Goal: Transaction & Acquisition: Book appointment/travel/reservation

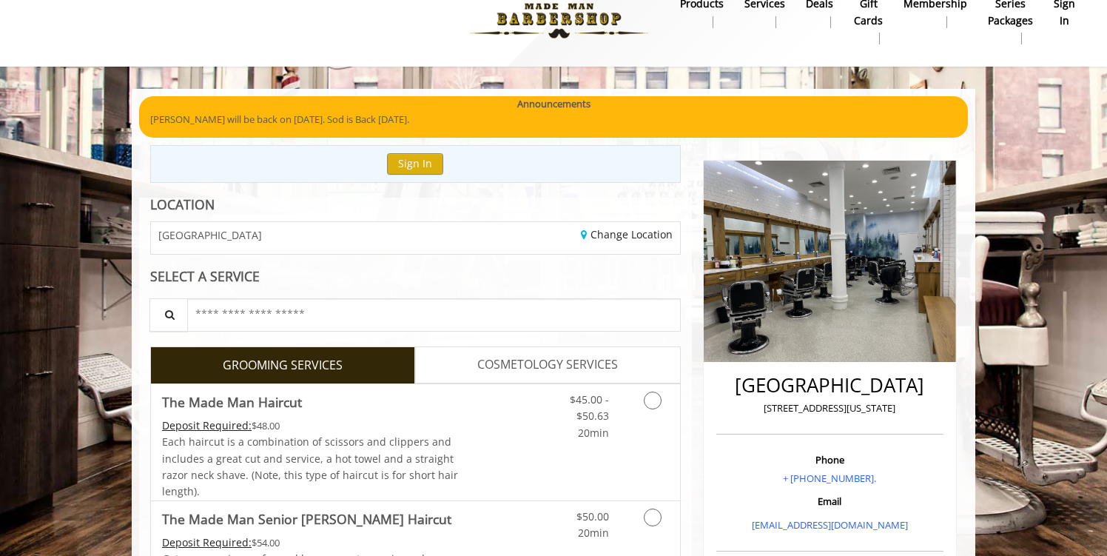
scroll to position [10, 0]
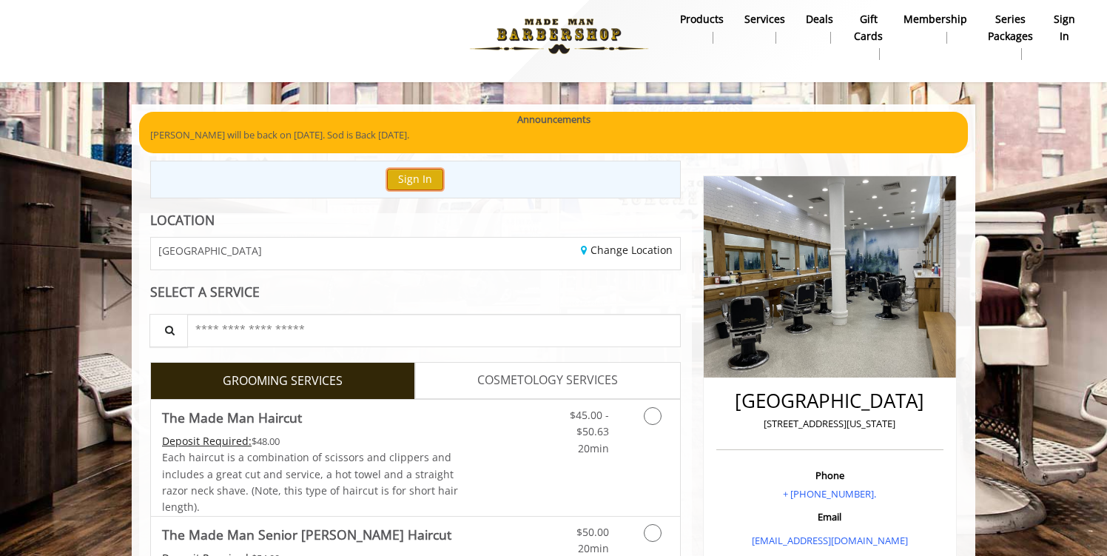
click at [410, 177] on button "Sign In" at bounding box center [415, 179] width 56 height 21
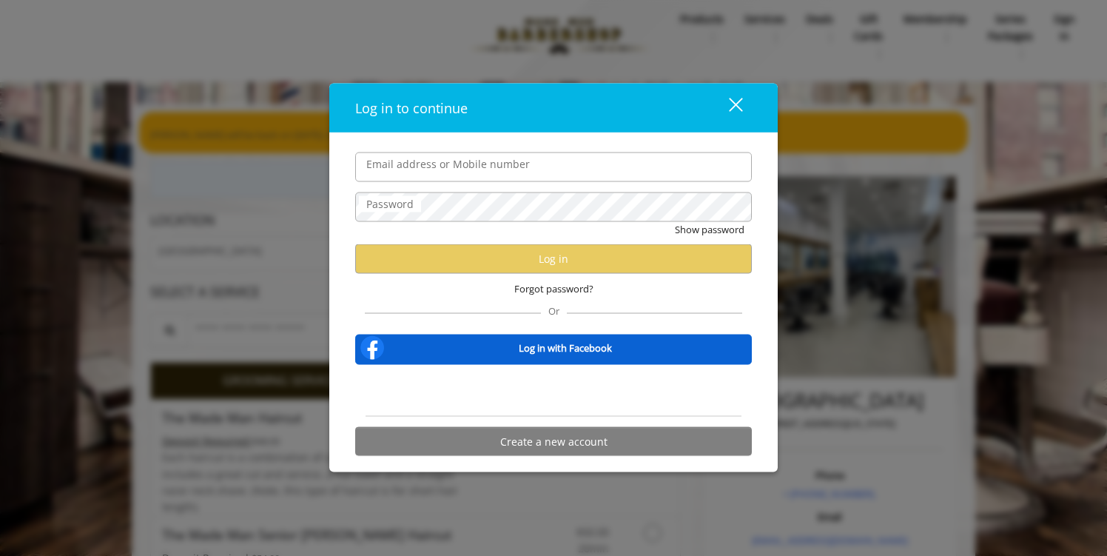
type input "**********"
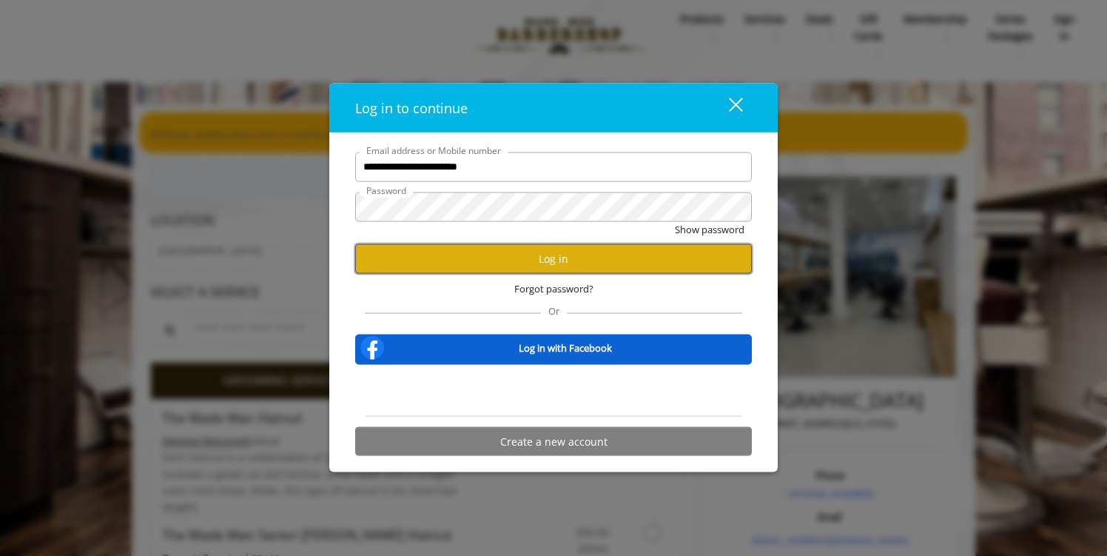
click at [568, 265] on button "Log in" at bounding box center [553, 258] width 397 height 29
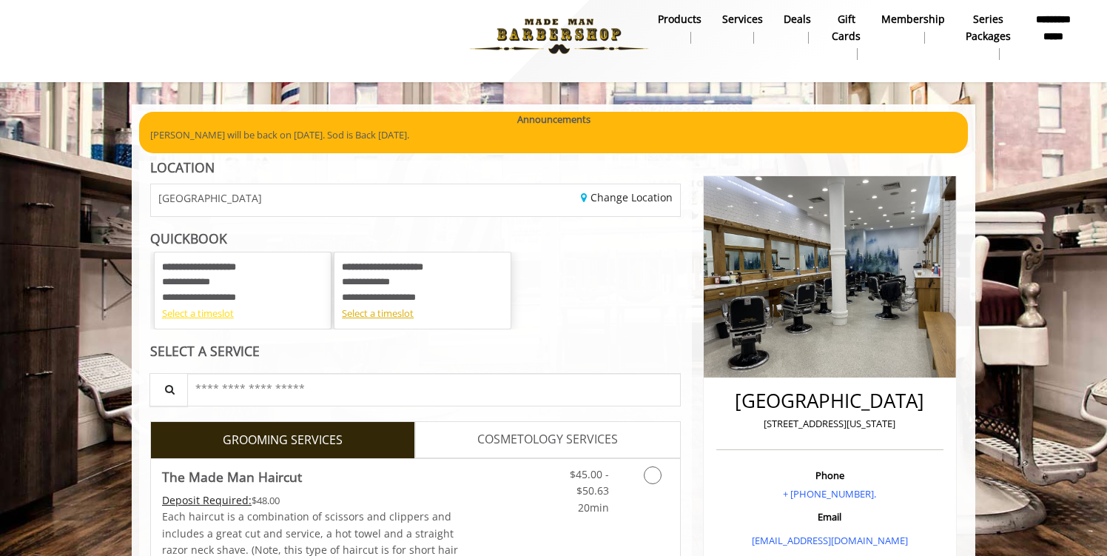
click at [219, 312] on div "Select a timeslot" at bounding box center [242, 314] width 161 height 16
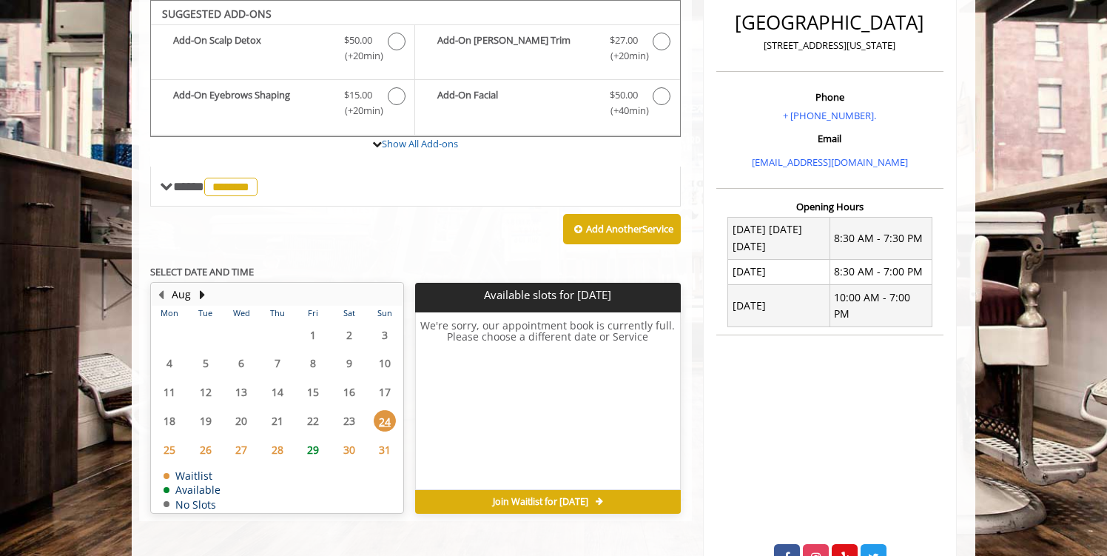
scroll to position [389, 0]
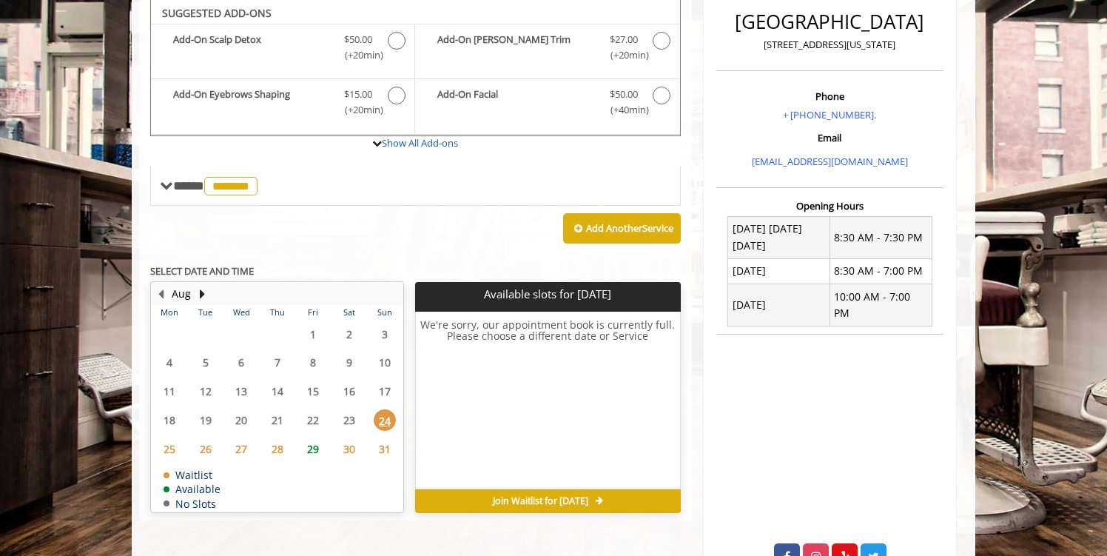
click at [171, 449] on span "25" at bounding box center [169, 448] width 22 height 21
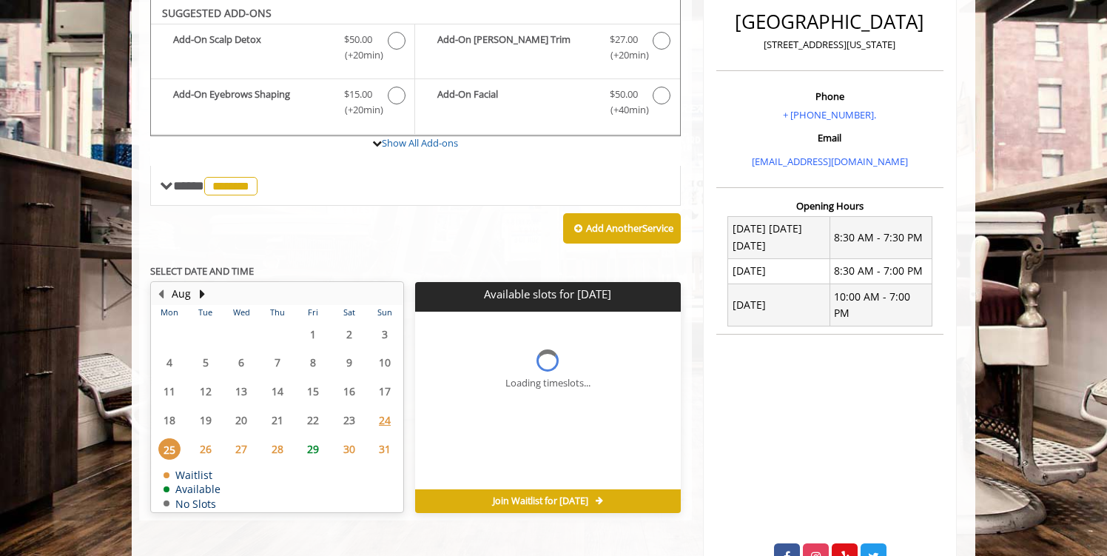
scroll to position [430, 0]
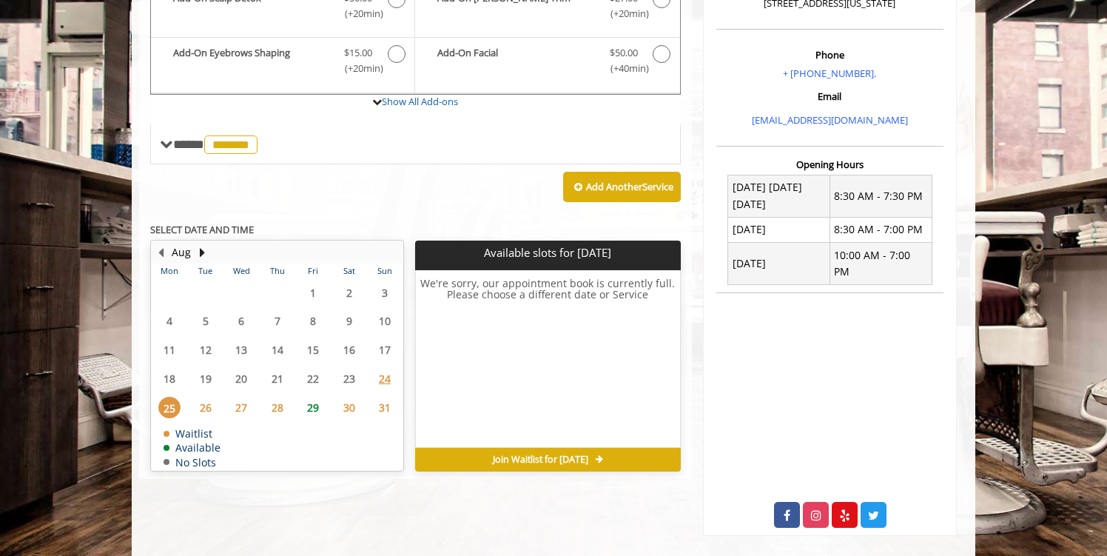
click at [206, 406] on span "26" at bounding box center [206, 407] width 22 height 21
click at [202, 250] on button "Next Month" at bounding box center [202, 252] width 12 height 16
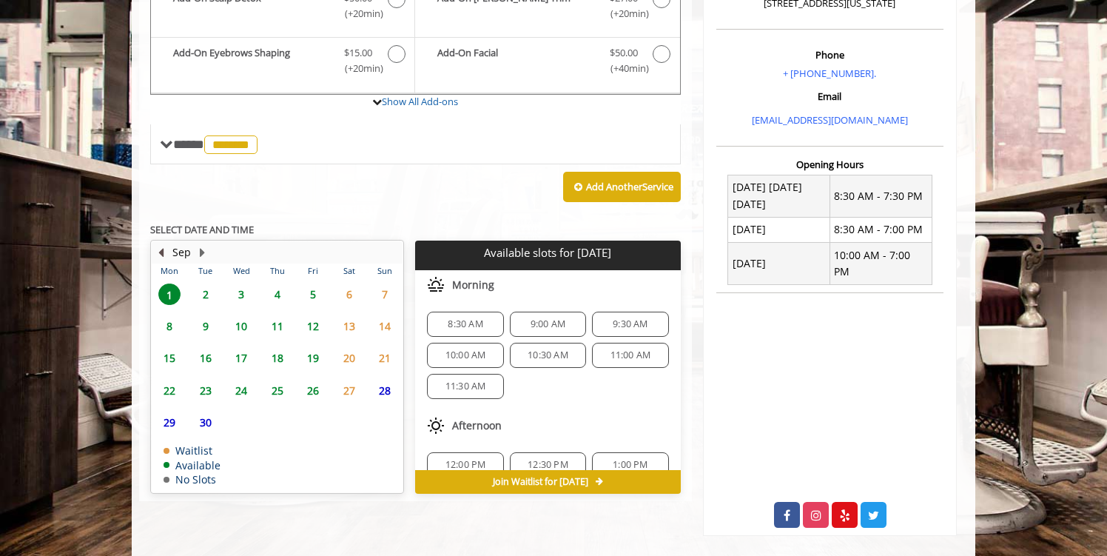
click at [162, 252] on button "Previous Month" at bounding box center [161, 252] width 12 height 16
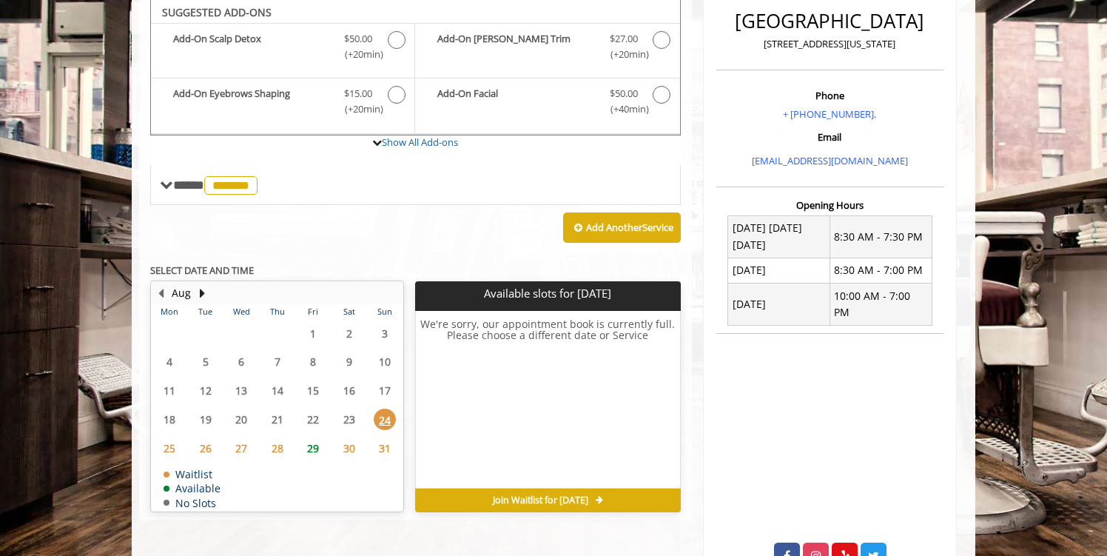
scroll to position [389, 0]
click at [172, 450] on span "25" at bounding box center [169, 448] width 22 height 21
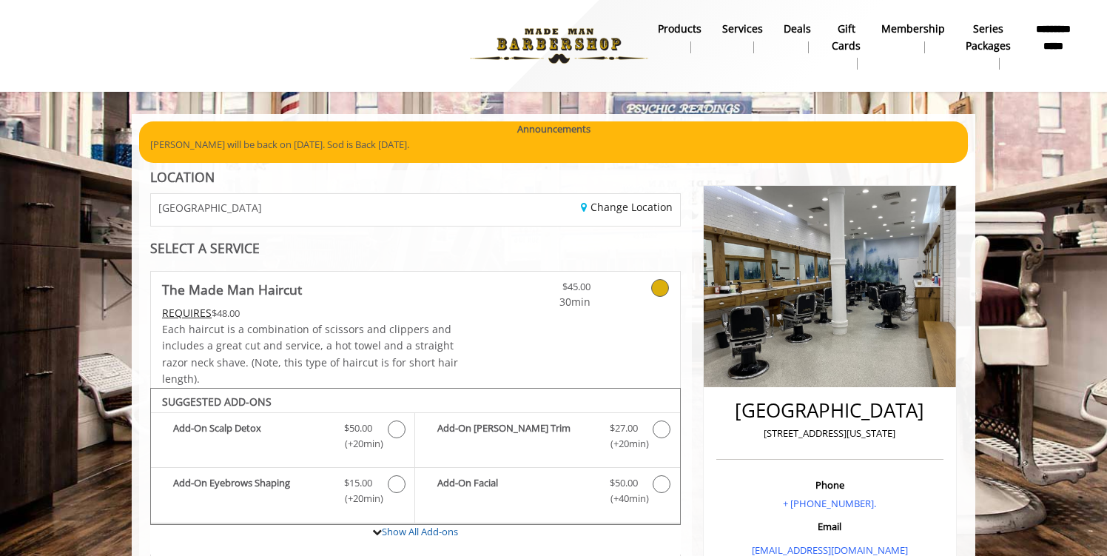
scroll to position [5, 0]
